Goal: Navigation & Orientation: Find specific page/section

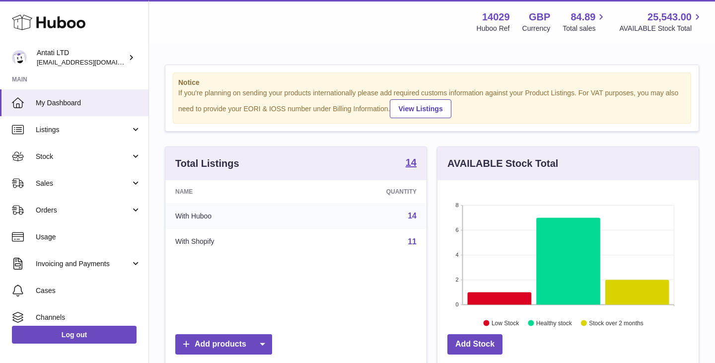
scroll to position [155, 261]
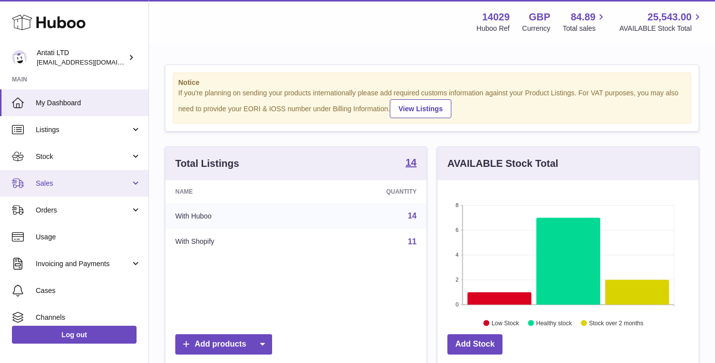
click at [114, 176] on link "Sales" at bounding box center [74, 183] width 148 height 27
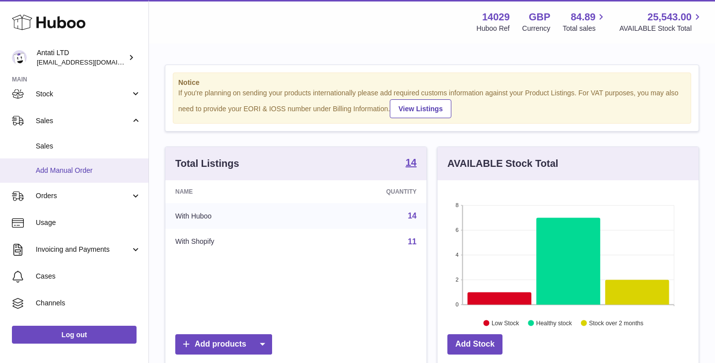
scroll to position [63, 0]
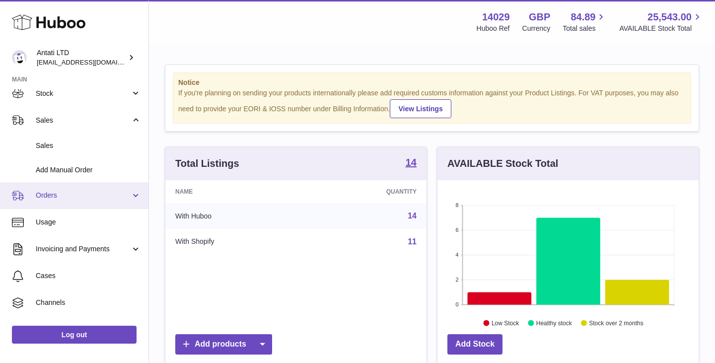
click at [102, 196] on span "Orders" at bounding box center [83, 195] width 95 height 9
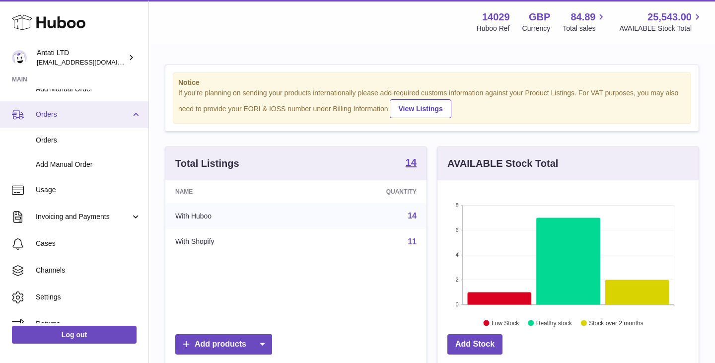
scroll to position [158, 0]
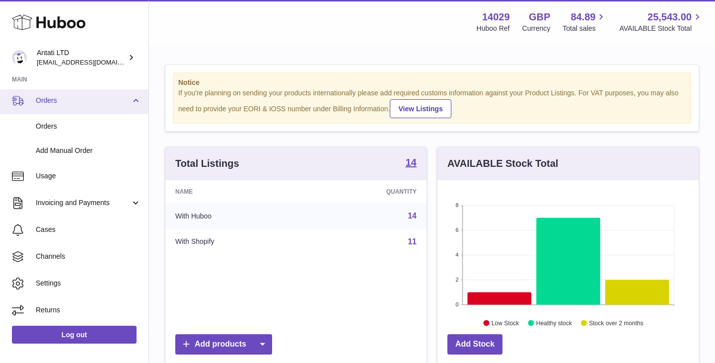
click at [107, 95] on link "Orders" at bounding box center [74, 100] width 148 height 27
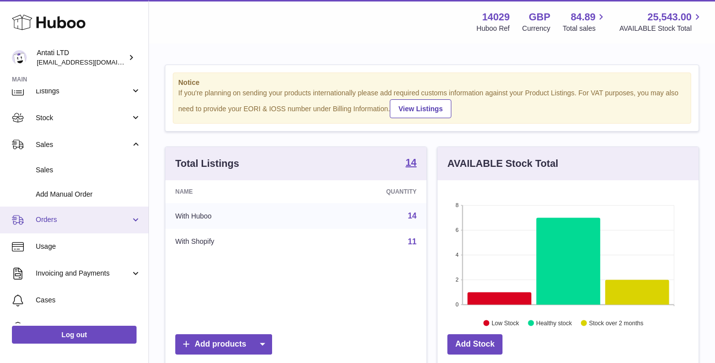
scroll to position [25, 0]
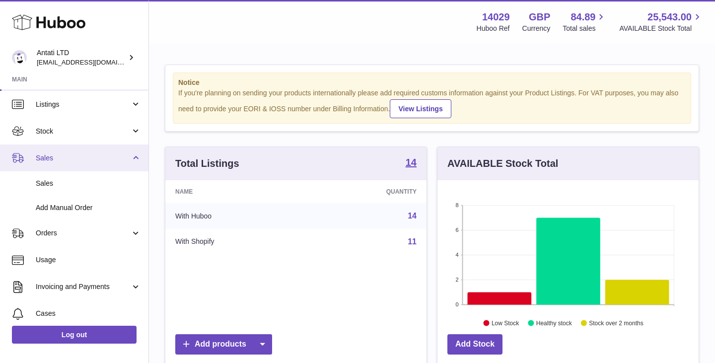
click at [98, 163] on link "Sales" at bounding box center [74, 158] width 148 height 27
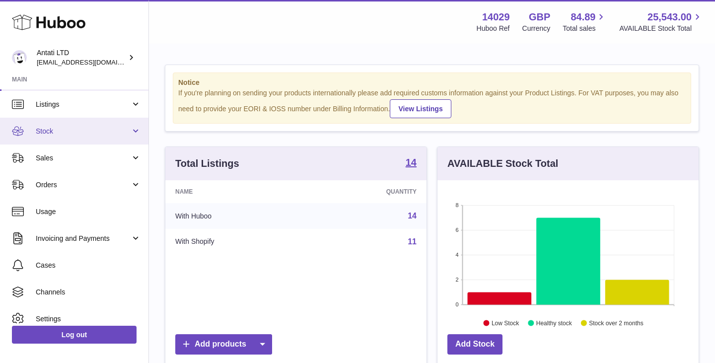
click at [105, 130] on span "Stock" at bounding box center [83, 131] width 95 height 9
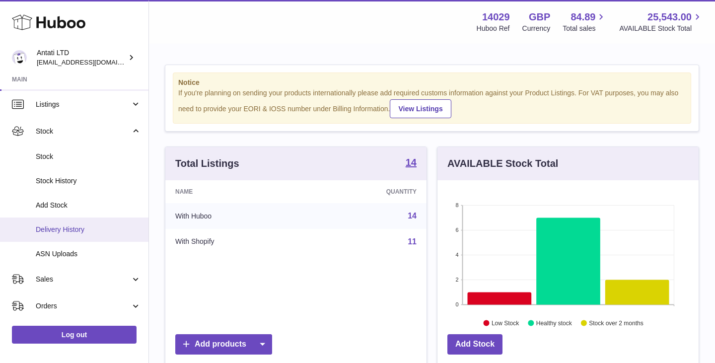
click at [61, 235] on link "Delivery History" at bounding box center [74, 230] width 148 height 24
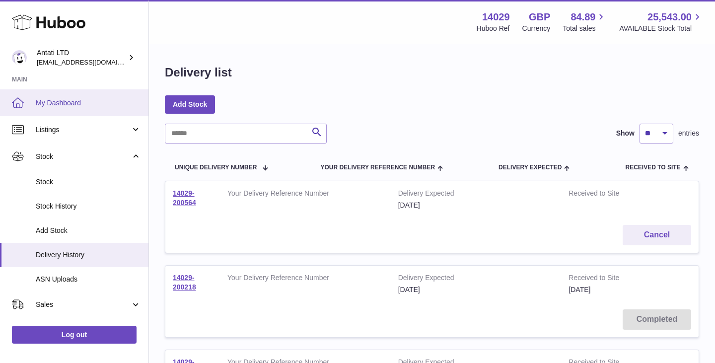
click at [42, 101] on span "My Dashboard" at bounding box center [88, 102] width 105 height 9
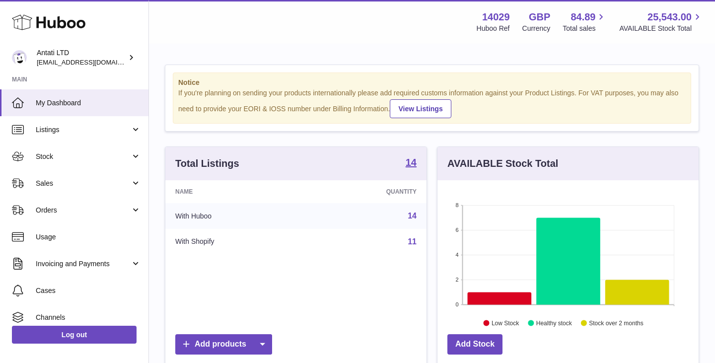
scroll to position [155, 261]
click at [582, 252] on icon at bounding box center [568, 261] width 64 height 87
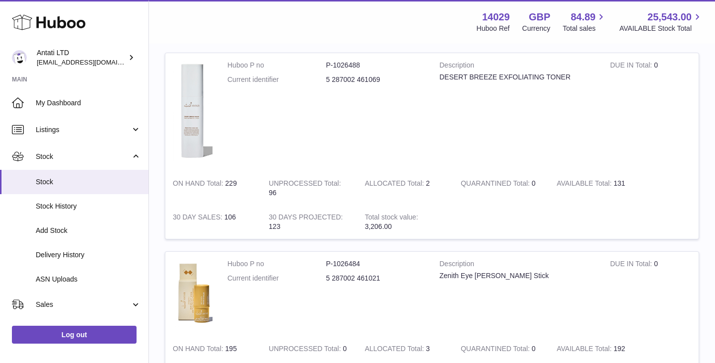
scroll to position [370, 0]
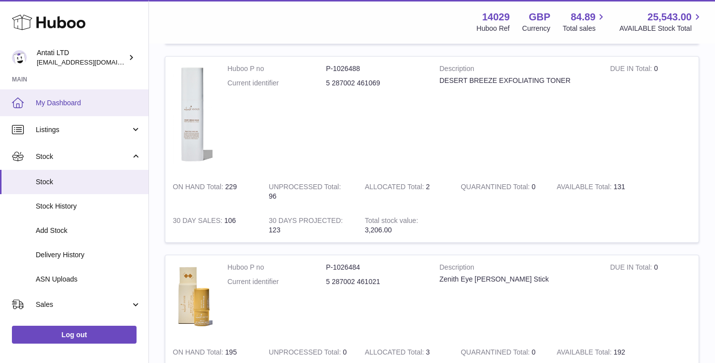
click at [65, 100] on span "My Dashboard" at bounding box center [88, 102] width 105 height 9
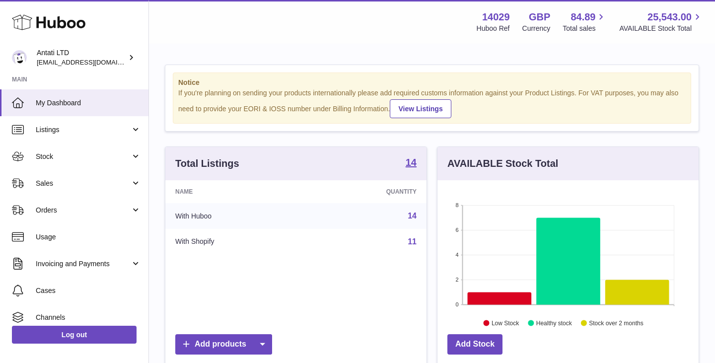
scroll to position [155, 261]
